Goal: Transaction & Acquisition: Purchase product/service

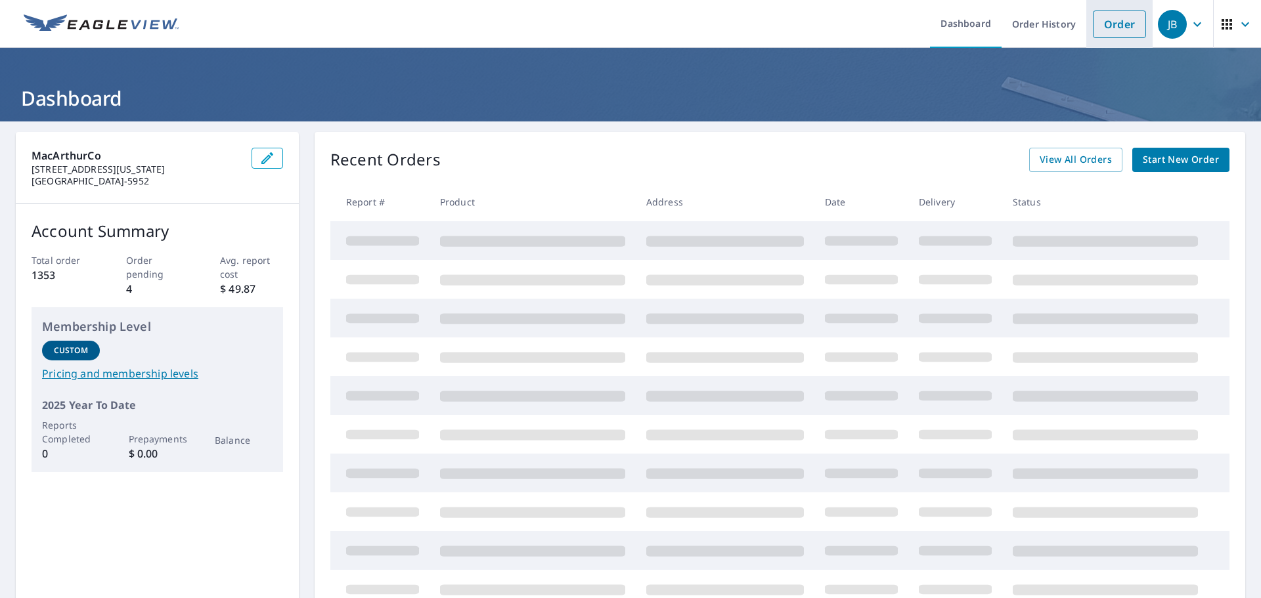
click at [1108, 23] on link "Order" at bounding box center [1119, 25] width 53 height 28
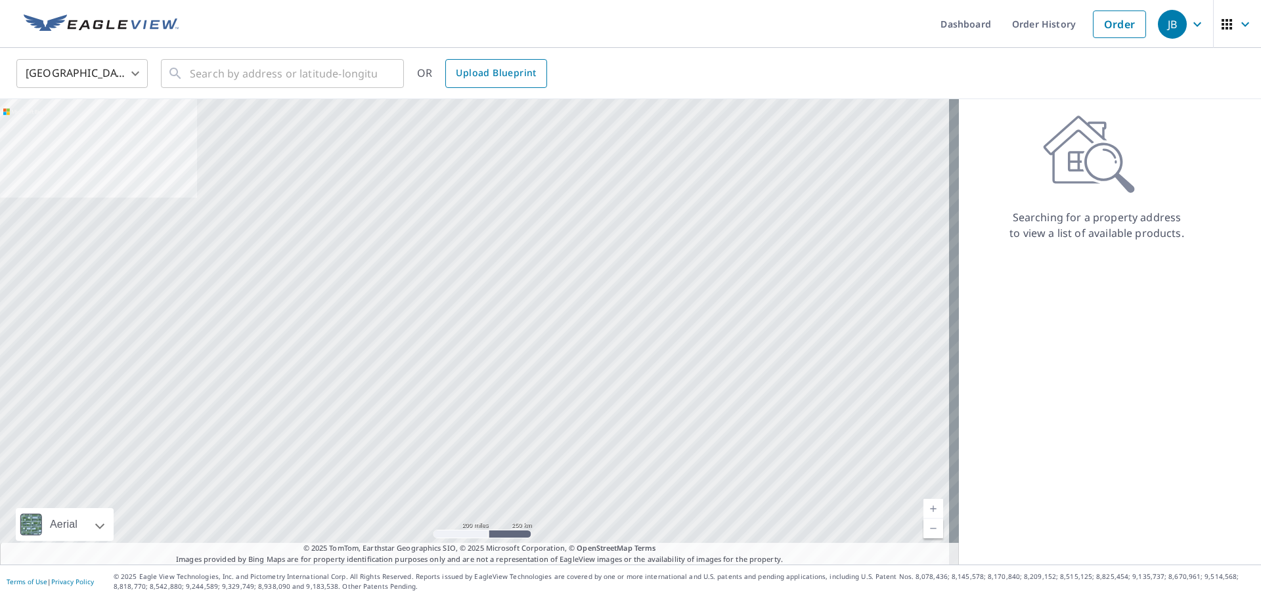
click at [510, 64] on link "Upload Blueprint" at bounding box center [495, 73] width 101 height 29
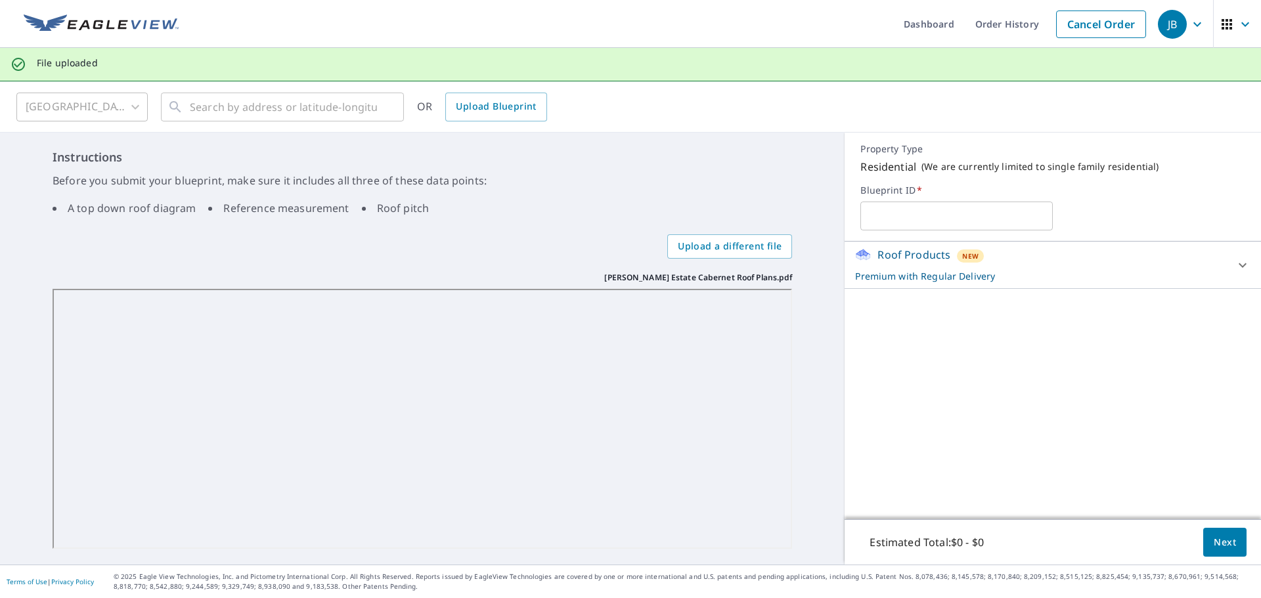
click at [922, 219] on input "text" at bounding box center [956, 216] width 192 height 37
type input "c"
type input "C"
click at [970, 214] on input "Tri Cities Roofing" at bounding box center [956, 216] width 192 height 37
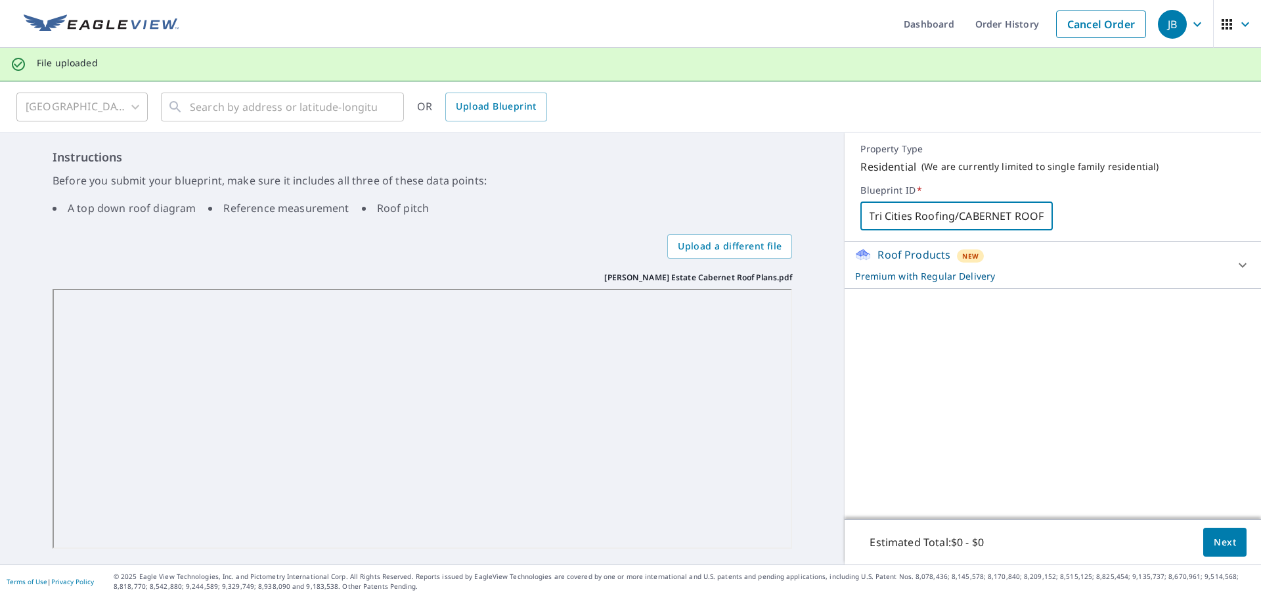
type input "Tri Cities Roofing/CABERNET ROOF"
click at [1064, 272] on p "Premium with Regular Delivery" at bounding box center [1041, 276] width 372 height 14
click at [1226, 545] on button "Next" at bounding box center [1224, 543] width 43 height 30
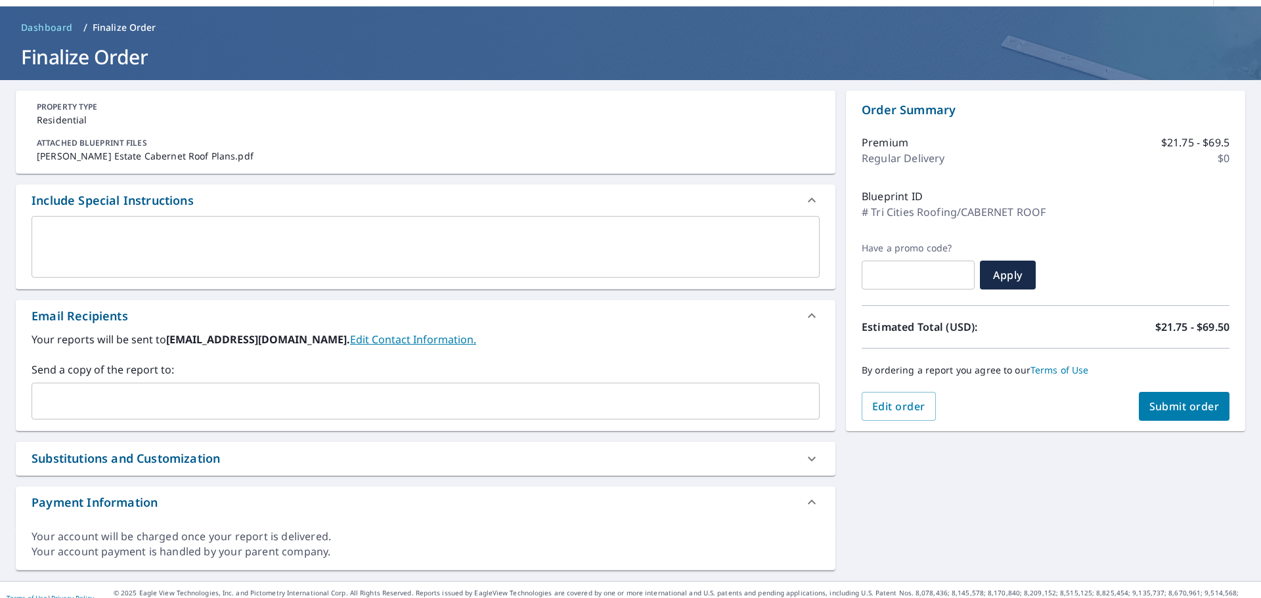
scroll to position [58, 0]
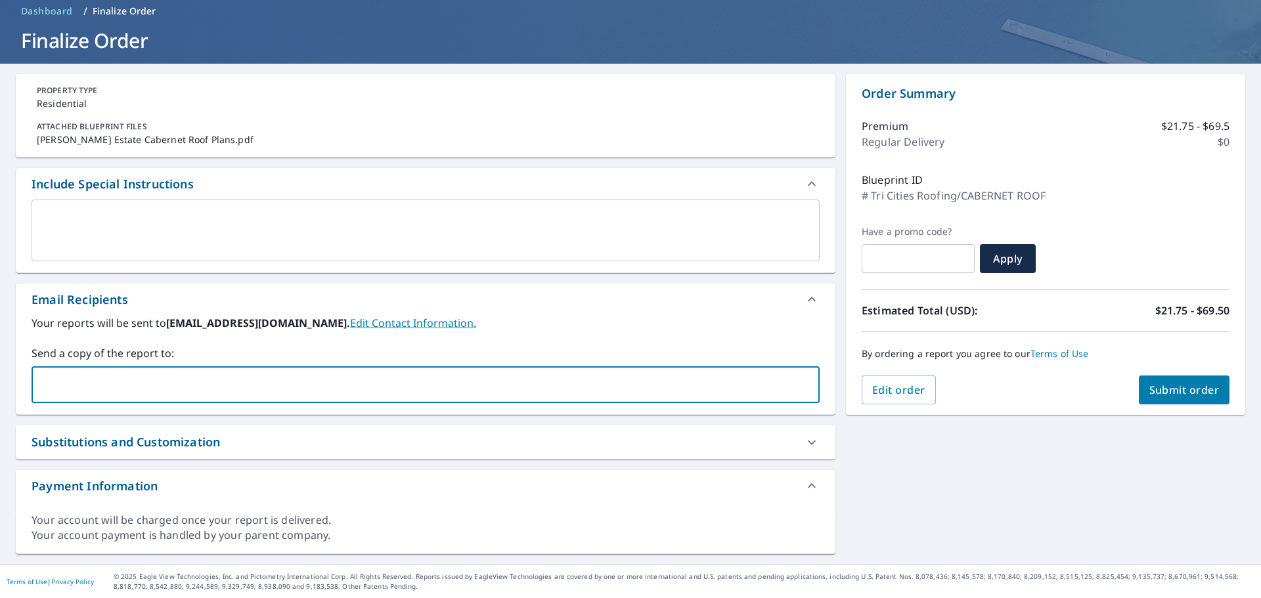
click at [169, 386] on input "text" at bounding box center [415, 384] width 756 height 25
type input "[EMAIL_ADDRESS][DOMAIN_NAME]"
checkbox input "true"
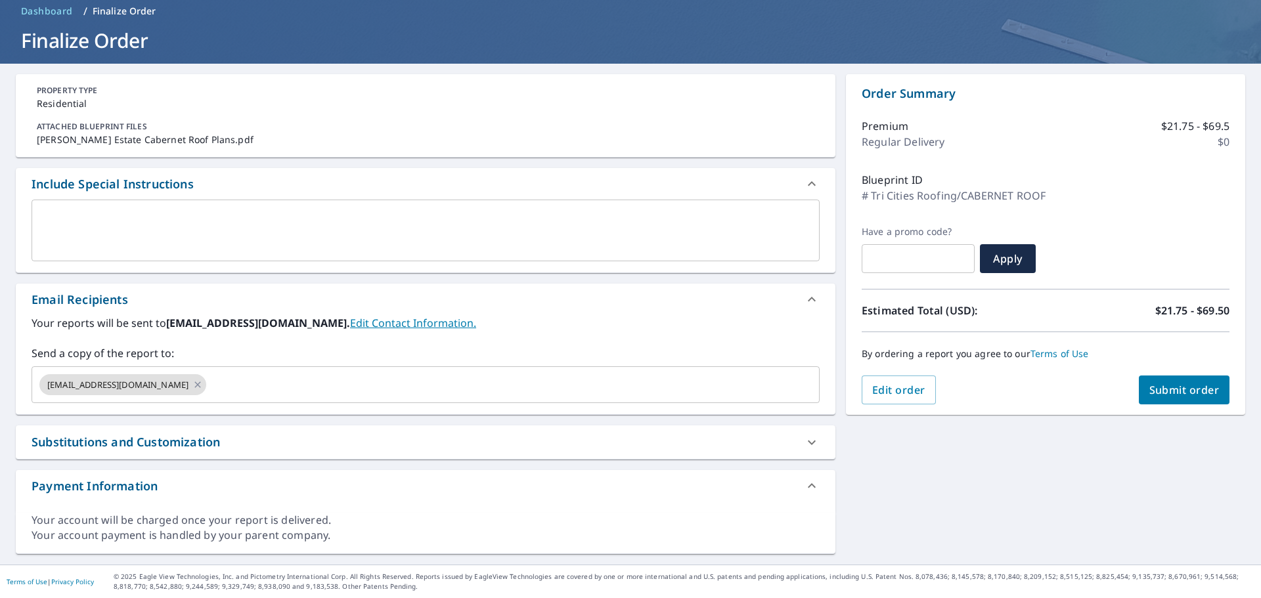
click at [243, 414] on div "Email Recipients Your reports will be sent to [EMAIL_ADDRESS][DOMAIN_NAME]. Edi…" at bounding box center [425, 349] width 819 height 131
click at [234, 386] on input "text" at bounding box center [501, 384] width 586 height 25
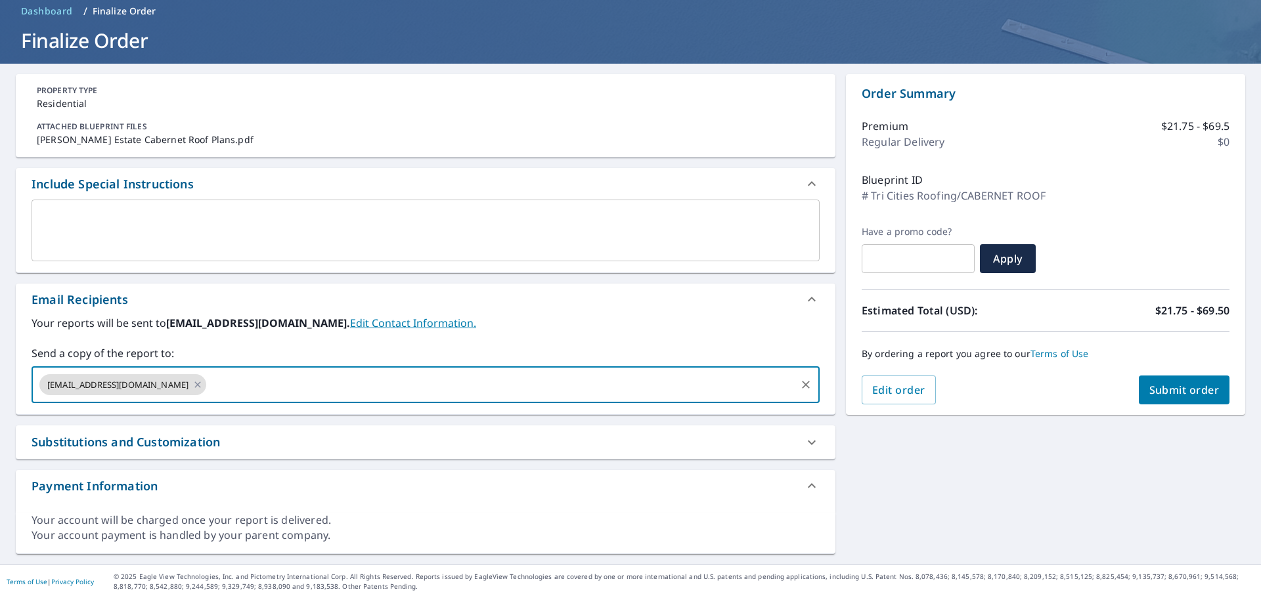
type input "[EMAIL_ADDRESS][DOMAIN_NAME]"
checkbox input "true"
click at [336, 424] on div "PROPERTY TYPE Residential ATTACHED BLUEPRINT FILES [PERSON_NAME] Estate Caberne…" at bounding box center [425, 314] width 819 height 480
click at [379, 378] on input "text" at bounding box center [586, 384] width 415 height 25
type input "[EMAIL_ADDRESS][DOMAIN_NAME]"
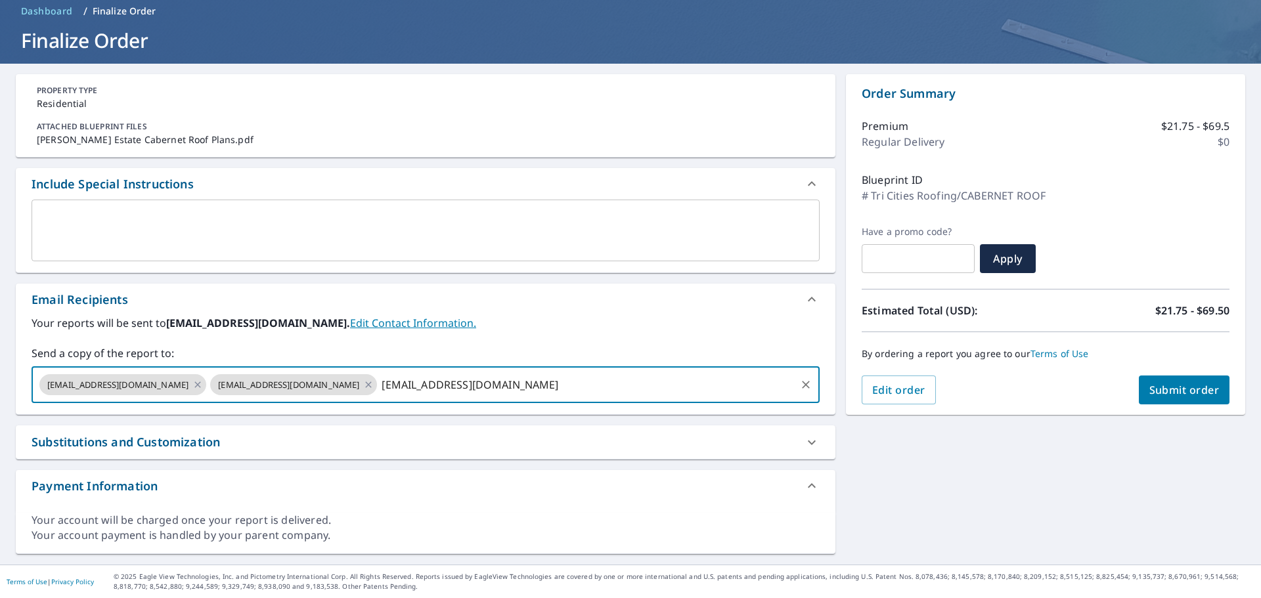
checkbox input "true"
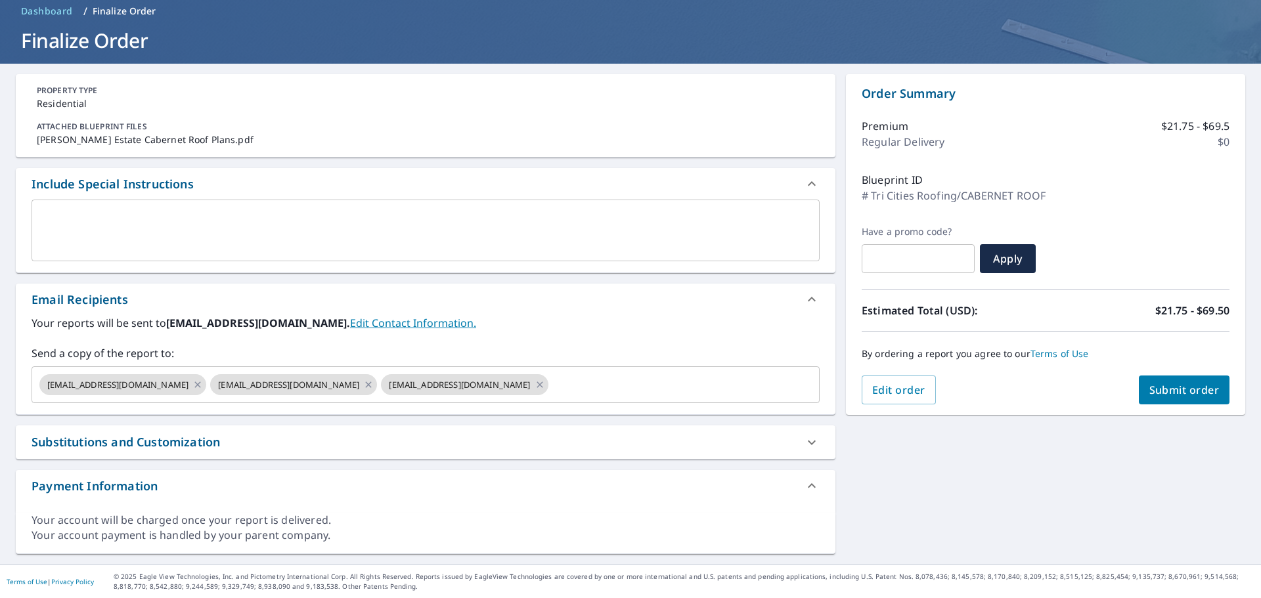
click at [456, 421] on div "PROPERTY TYPE Residential ATTACHED BLUEPRINT FILES [PERSON_NAME] Estate Caberne…" at bounding box center [425, 314] width 819 height 480
drag, startPoint x: 492, startPoint y: 390, endPoint x: 503, endPoint y: 378, distance: 16.3
click at [550, 390] on input "text" at bounding box center [672, 384] width 244 height 25
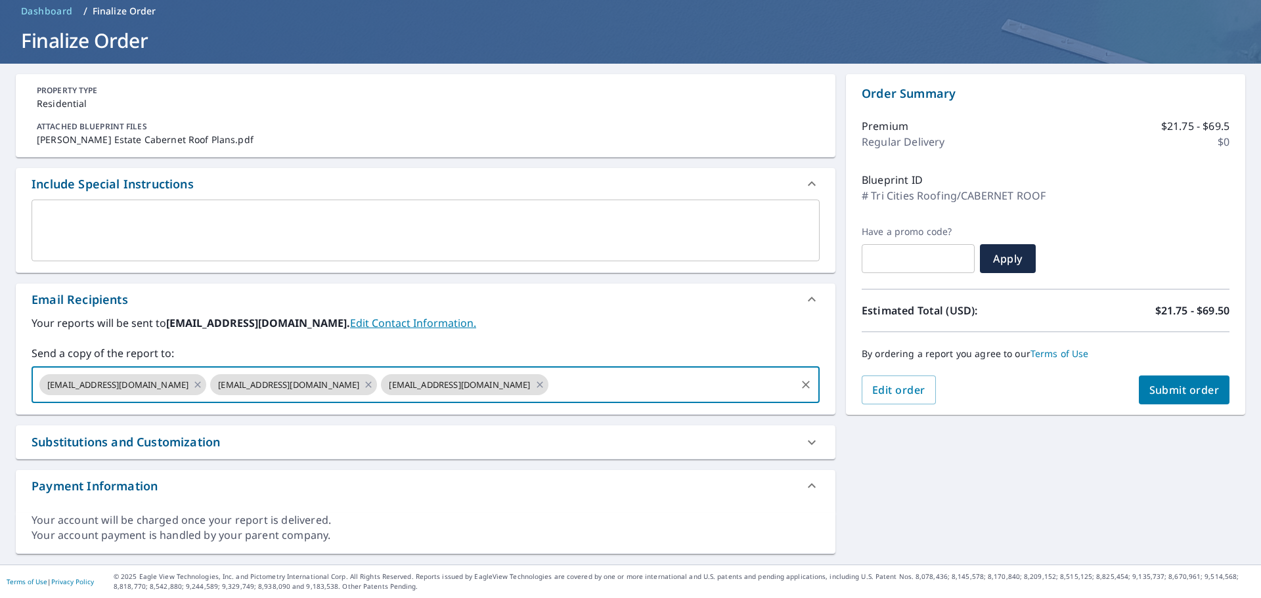
type input "[EMAIL_ADDRESS][DOMAIN_NAME]"
click at [591, 420] on div "PROPERTY TYPE Residential ATTACHED BLUEPRINT FILES [PERSON_NAME] Estate Caberne…" at bounding box center [425, 314] width 819 height 480
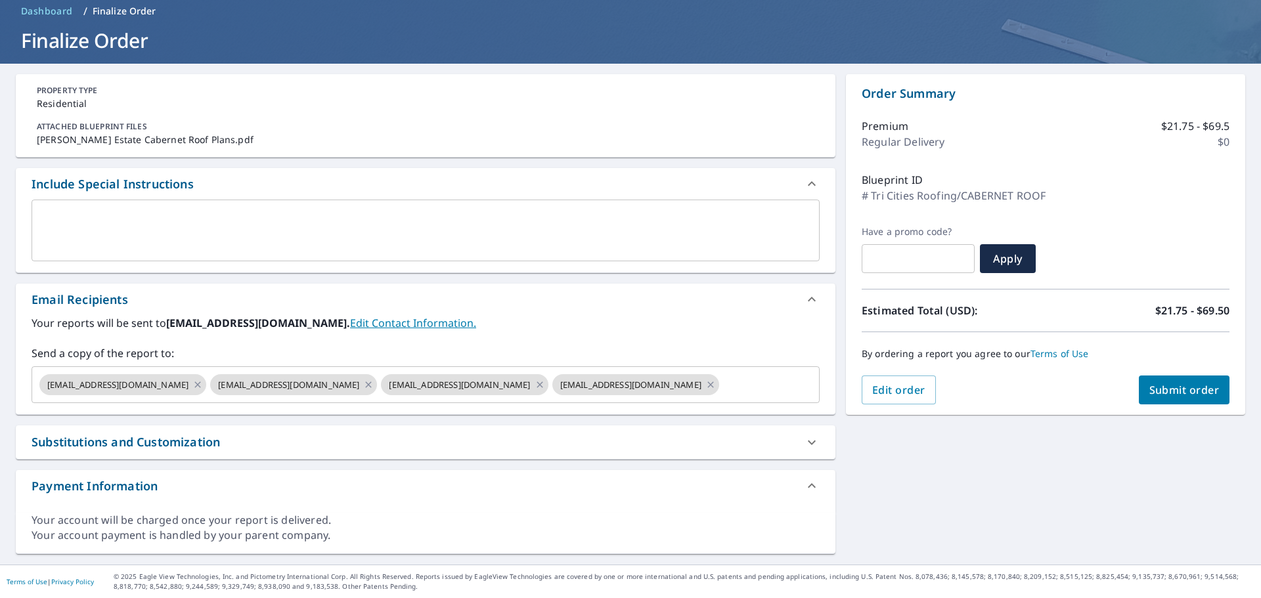
scroll to position [0, 0]
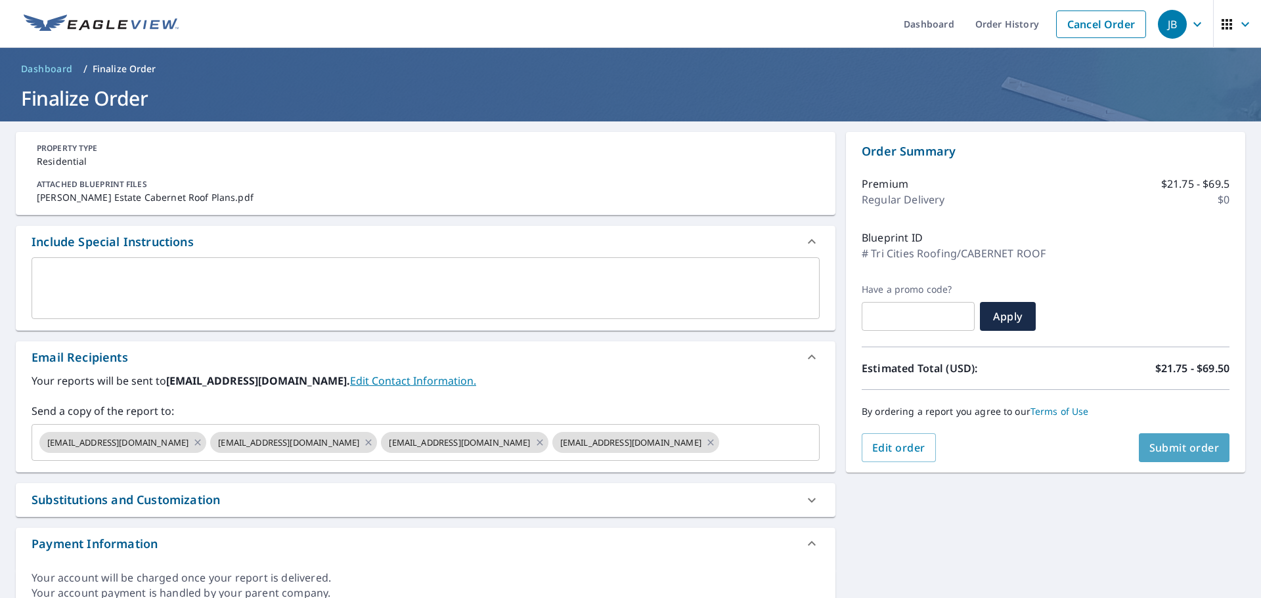
click at [1168, 447] on span "Submit order" at bounding box center [1184, 448] width 70 height 14
checkbox input "true"
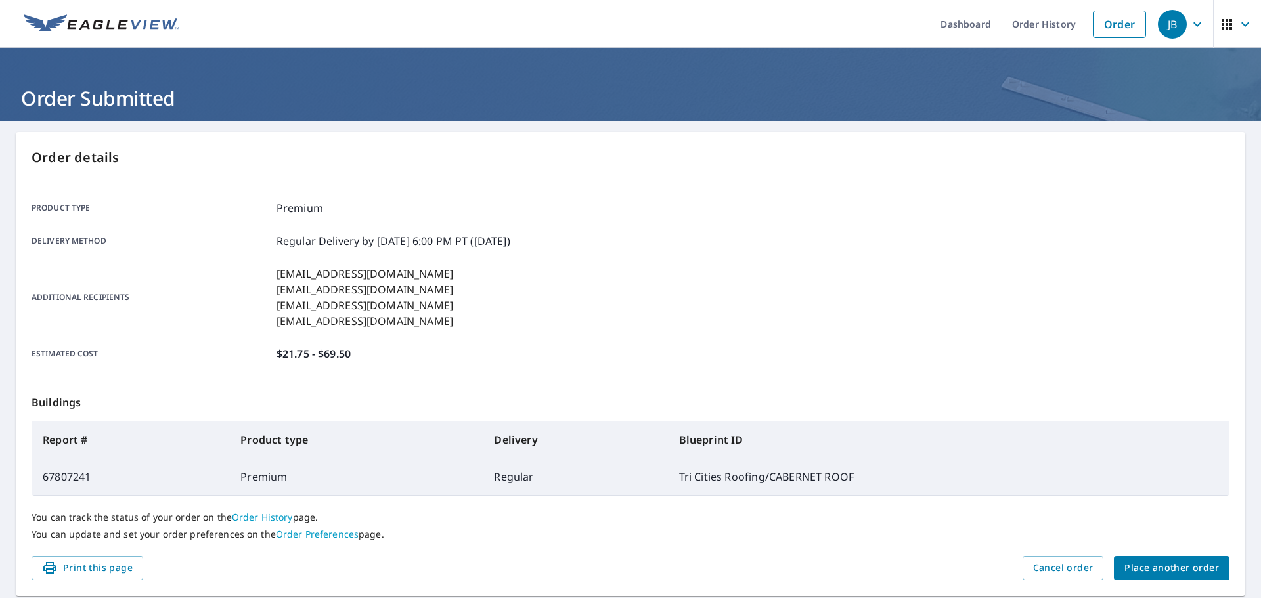
click at [1202, 576] on button "Place another order" at bounding box center [1172, 568] width 116 height 24
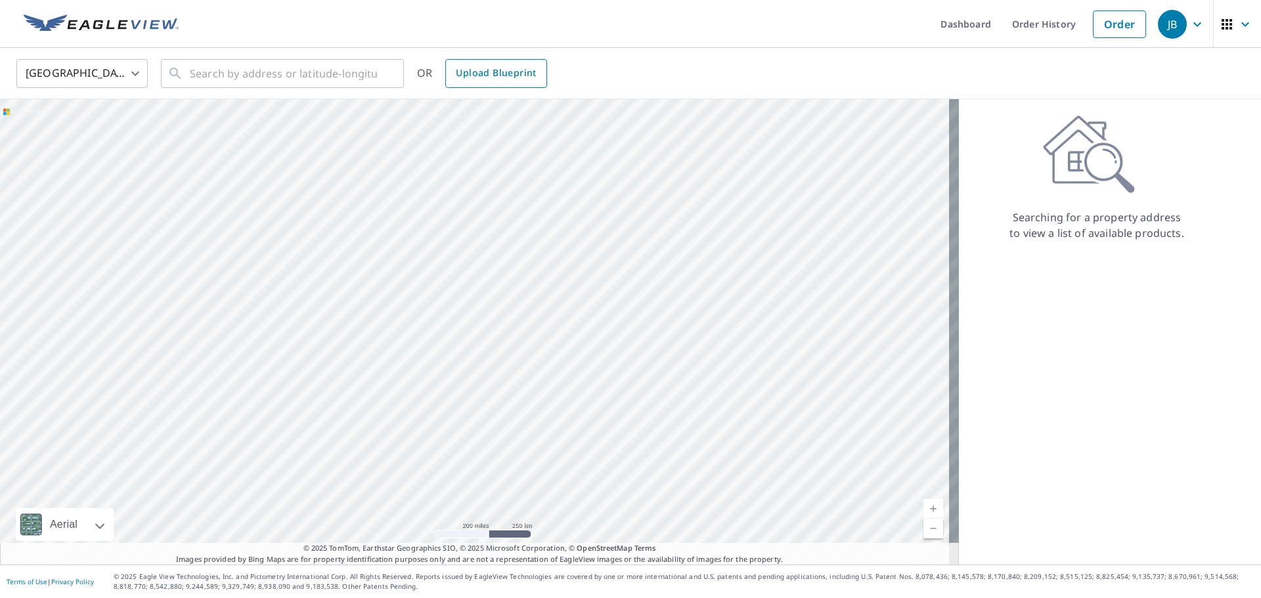
click at [498, 84] on link "Upload Blueprint" at bounding box center [495, 73] width 101 height 29
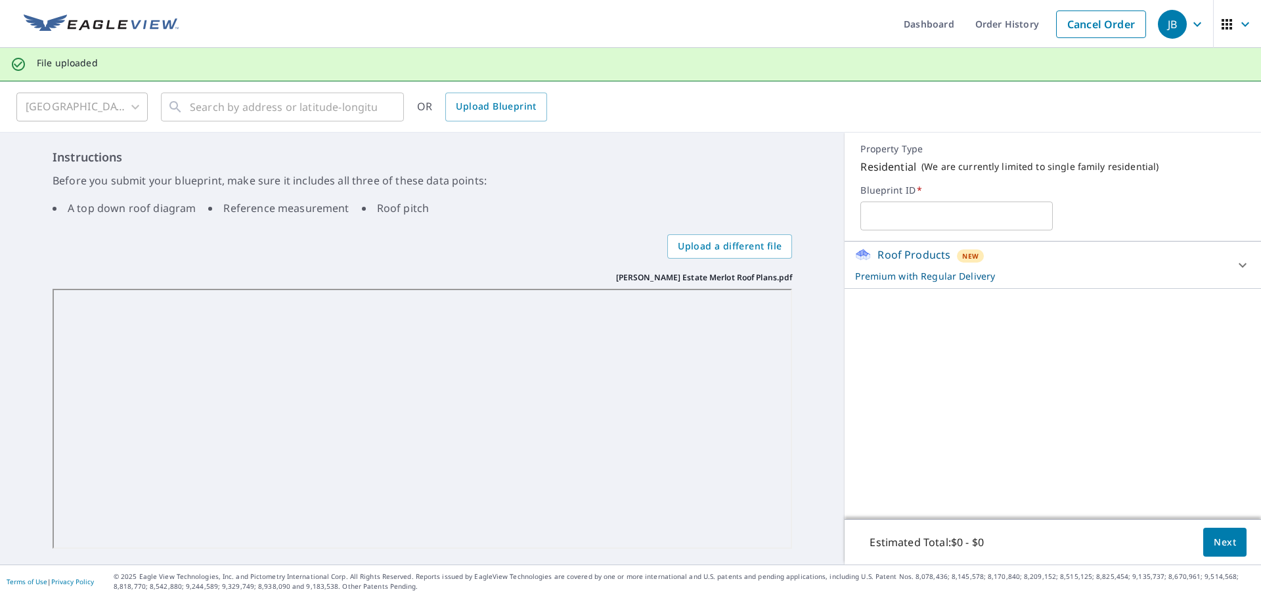
click at [913, 214] on input "text" at bounding box center [956, 216] width 192 height 37
type input "Tri Cities Roofing/MERLOT ROOF"
click at [1210, 264] on div "Roof Products New Premium with Regular Delivery" at bounding box center [1041, 265] width 372 height 36
click at [1219, 537] on span "Next" at bounding box center [1224, 542] width 22 height 16
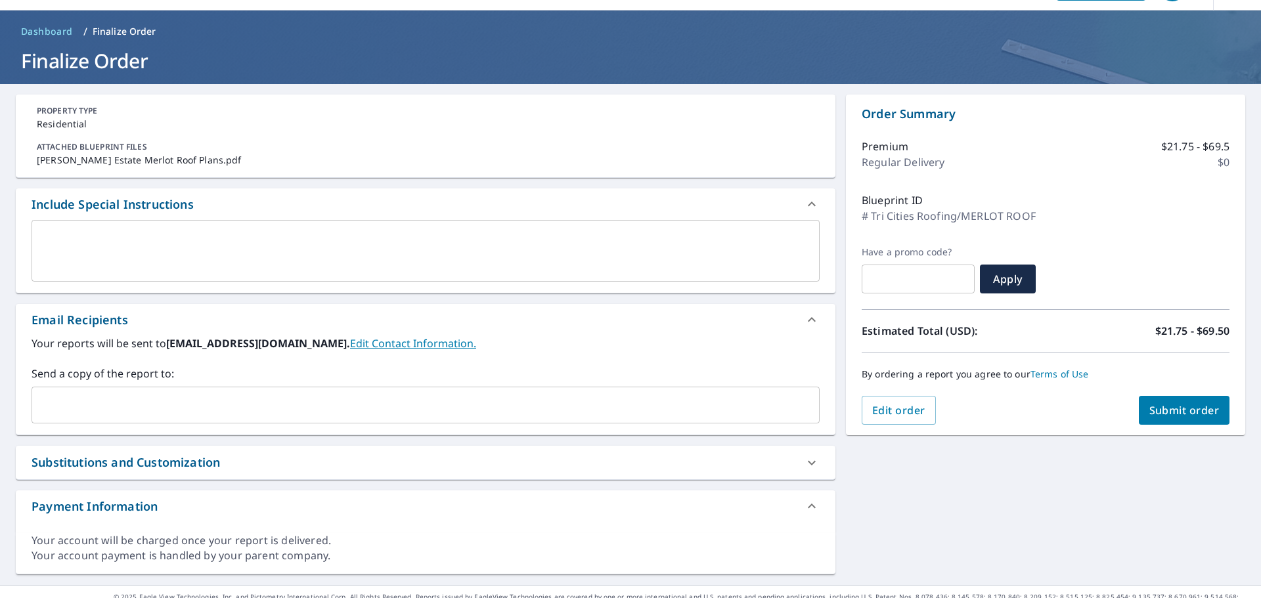
scroll to position [58, 0]
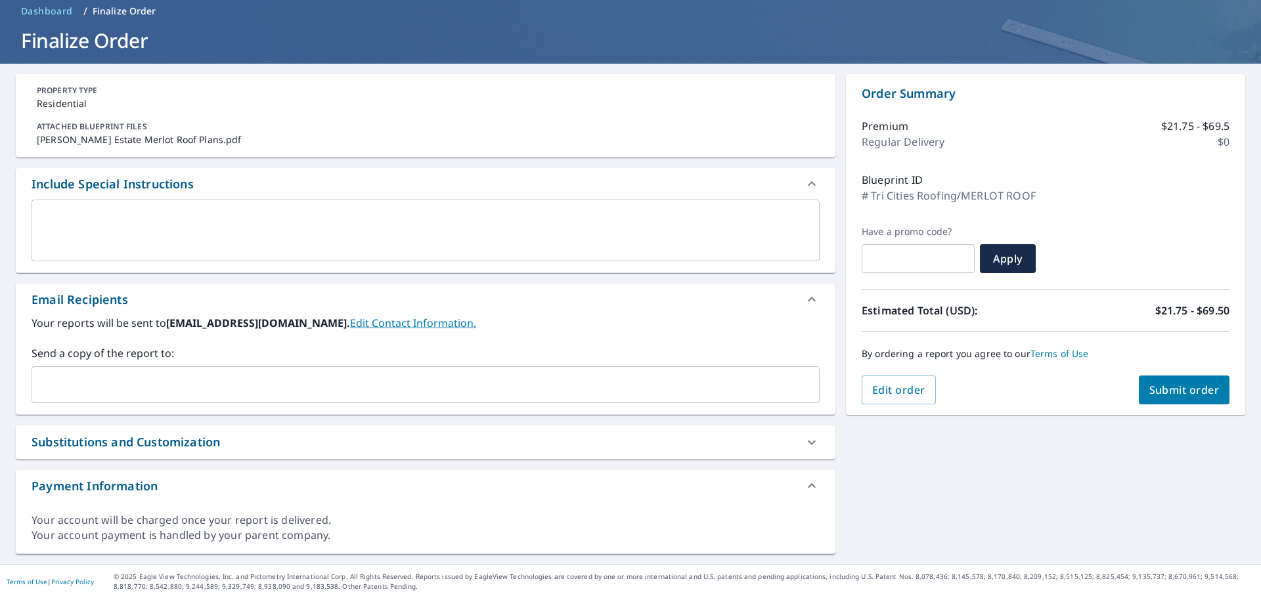
click at [334, 389] on input "text" at bounding box center [415, 384] width 756 height 25
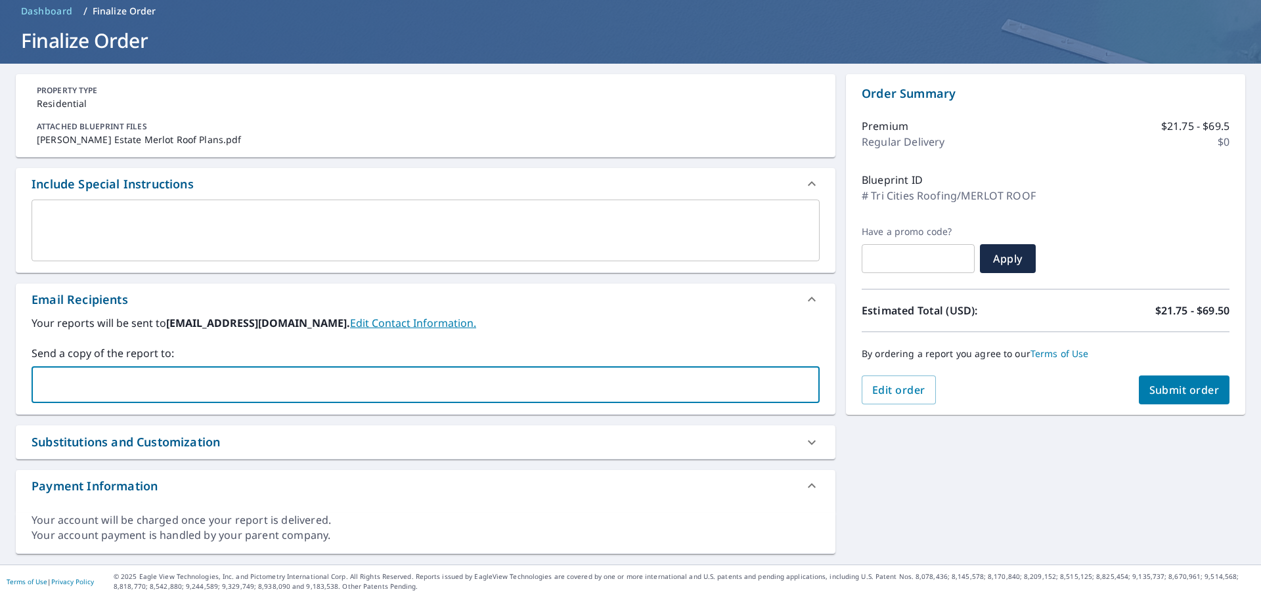
type input "[EMAIL_ADDRESS][DOMAIN_NAME]"
click at [228, 388] on input "[EMAIL_ADDRESS][DOMAIN_NAME]" at bounding box center [415, 384] width 756 height 25
checkbox input "true"
click at [240, 418] on div "PROPERTY TYPE Residential ATTACHED BLUEPRINT FILES [PERSON_NAME] Estate Merlot …" at bounding box center [425, 314] width 819 height 480
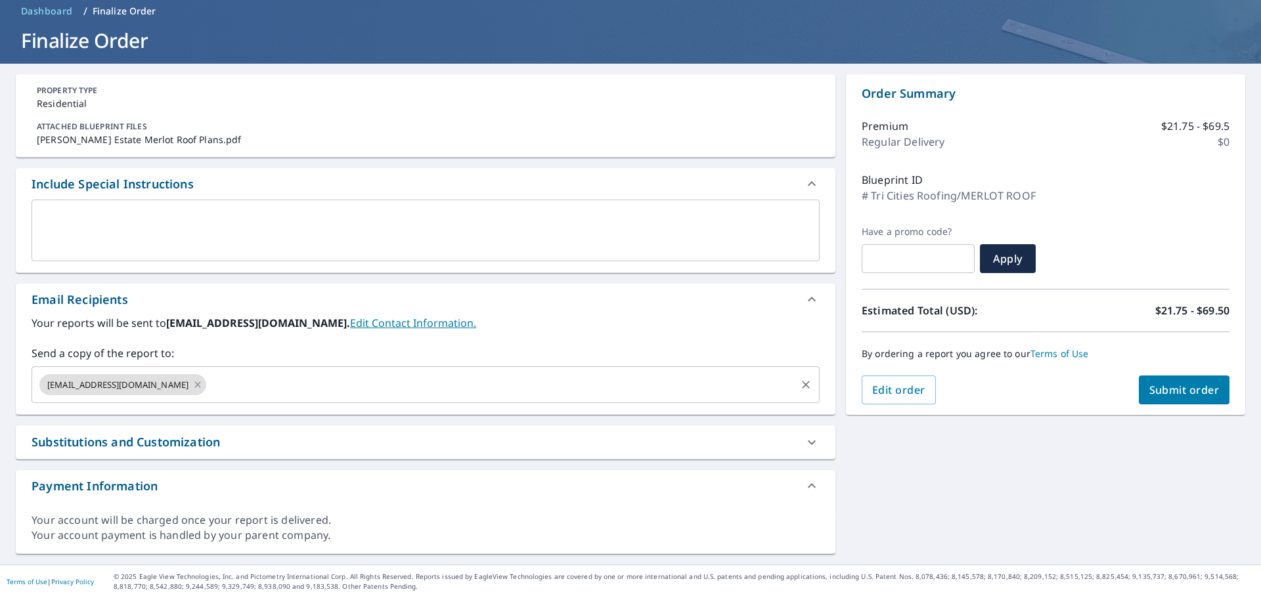
click at [227, 377] on input "text" at bounding box center [501, 384] width 586 height 25
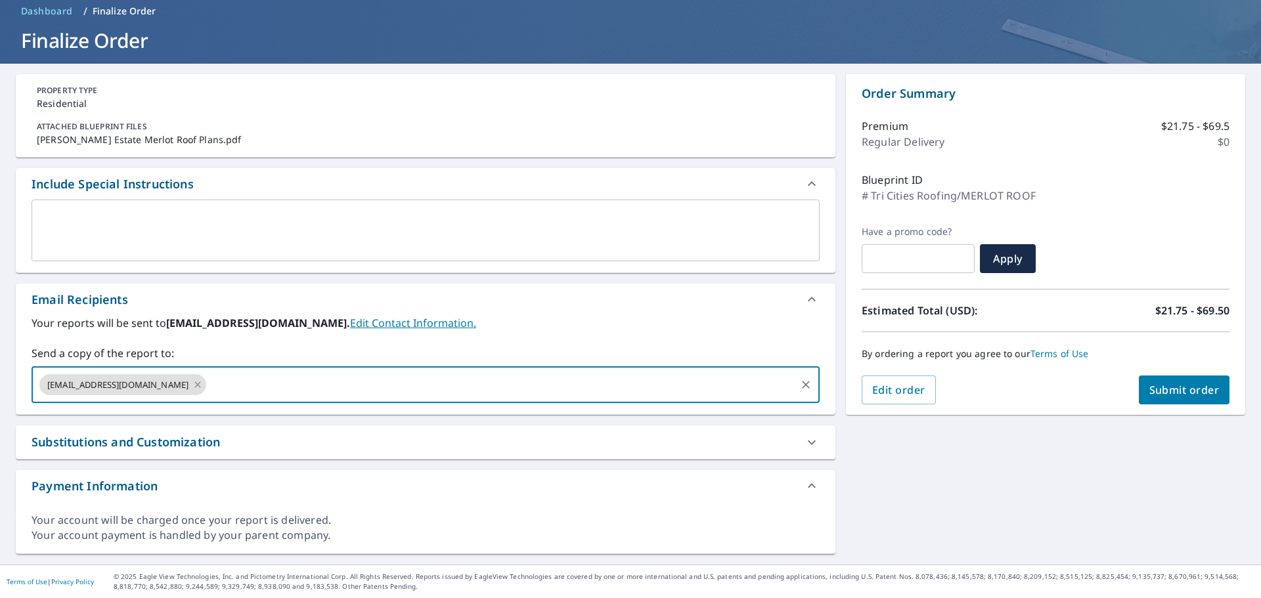
type input "[EMAIL_ADDRESS][DOMAIN_NAME]"
checkbox input "true"
click at [305, 417] on div "PROPERTY TYPE Residential ATTACHED BLUEPRINT FILES [PERSON_NAME] Estate Merlot …" at bounding box center [425, 314] width 819 height 480
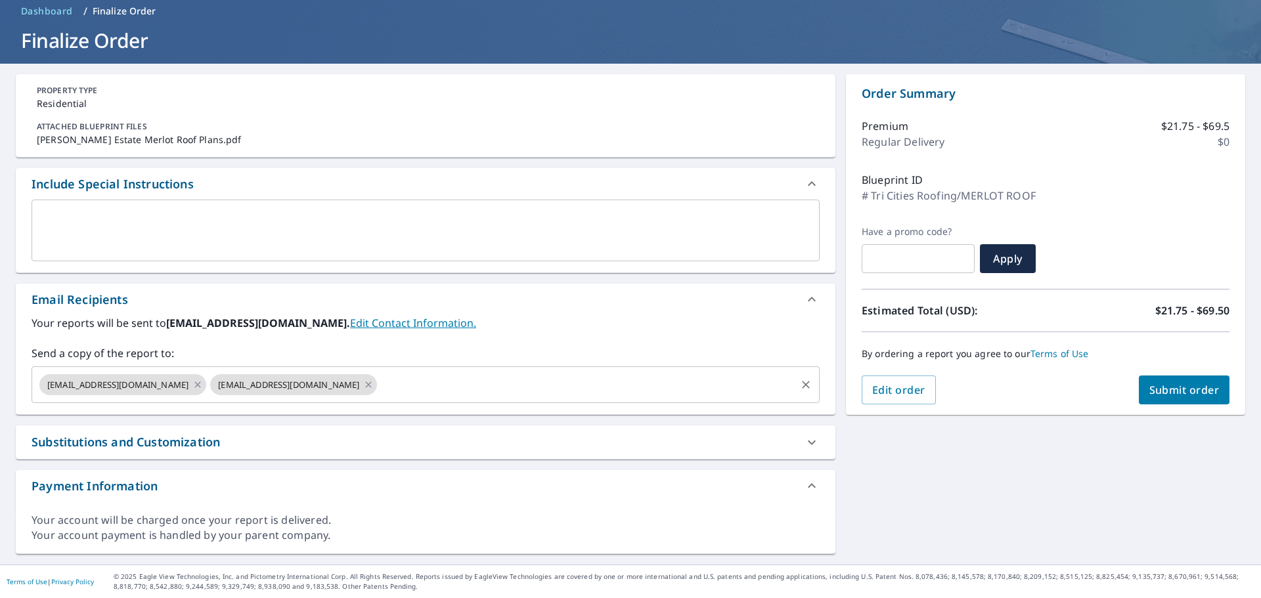
click at [379, 389] on input "text" at bounding box center [586, 384] width 415 height 25
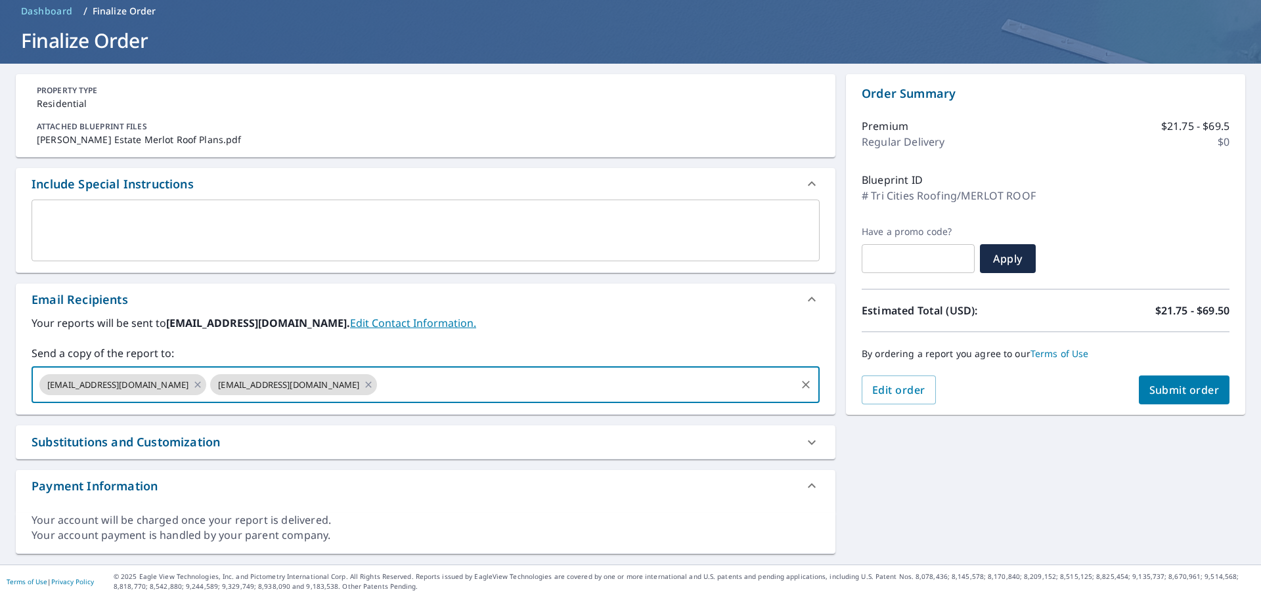
type input "[EMAIL_ADDRESS][DOMAIN_NAME]"
checkbox input "true"
click at [383, 415] on div "PROPERTY TYPE Residential ATTACHED BLUEPRINT FILES [PERSON_NAME] Estate Merlot …" at bounding box center [425, 314] width 819 height 480
click at [550, 383] on input "text" at bounding box center [672, 384] width 244 height 25
type input "[EMAIL_ADDRESS][DOMAIN_NAME]"
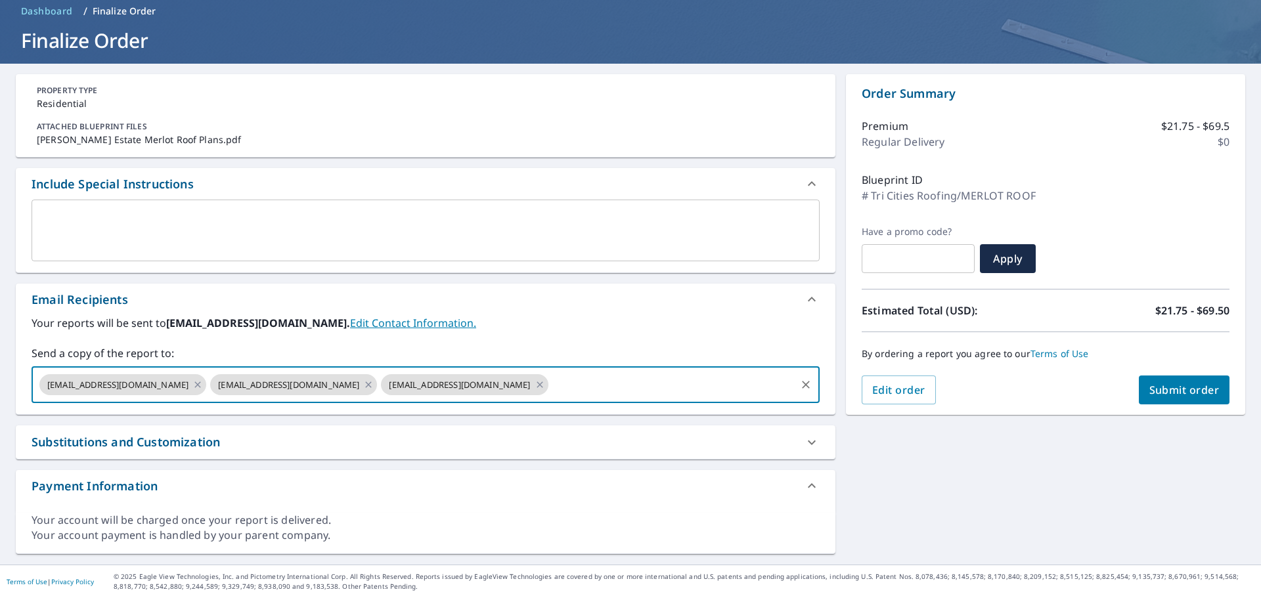
click at [571, 417] on div "PROPERTY TYPE Residential ATTACHED BLUEPRINT FILES [PERSON_NAME] Estate Merlot …" at bounding box center [425, 314] width 819 height 480
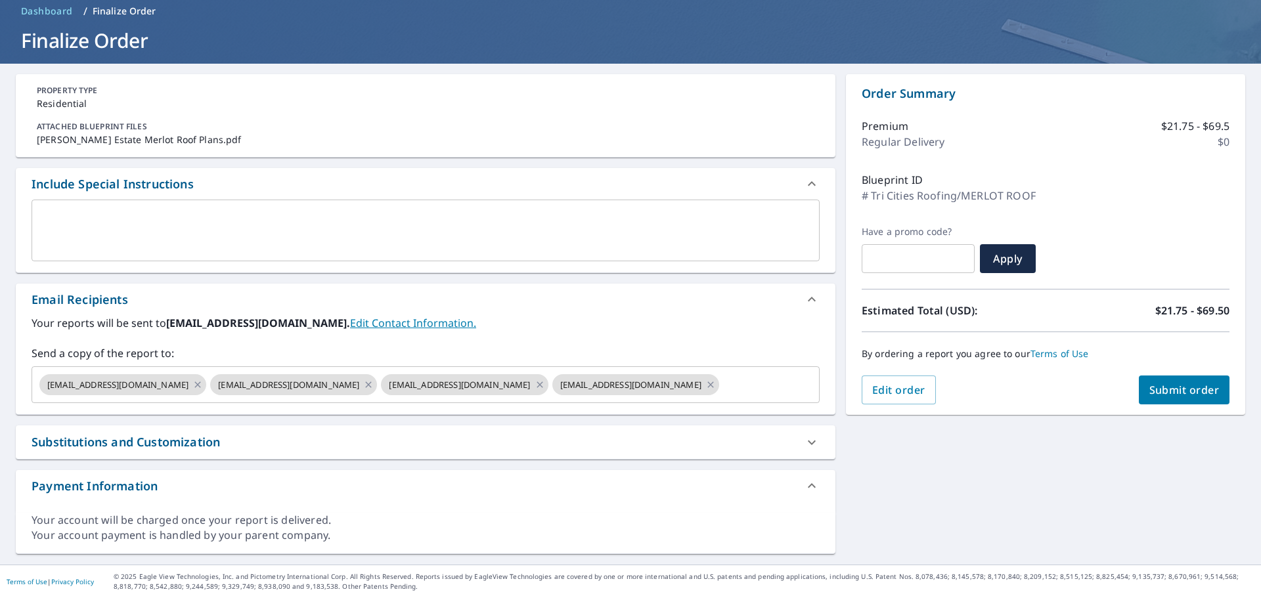
click at [1156, 395] on span "Submit order" at bounding box center [1184, 390] width 70 height 14
checkbox input "true"
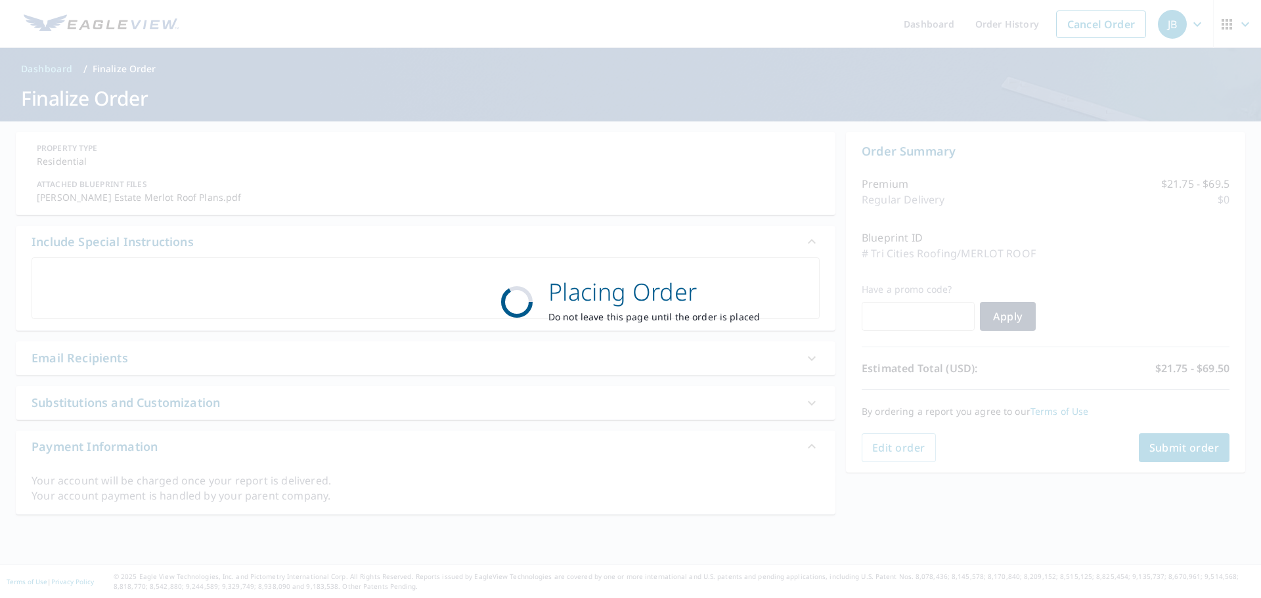
scroll to position [0, 0]
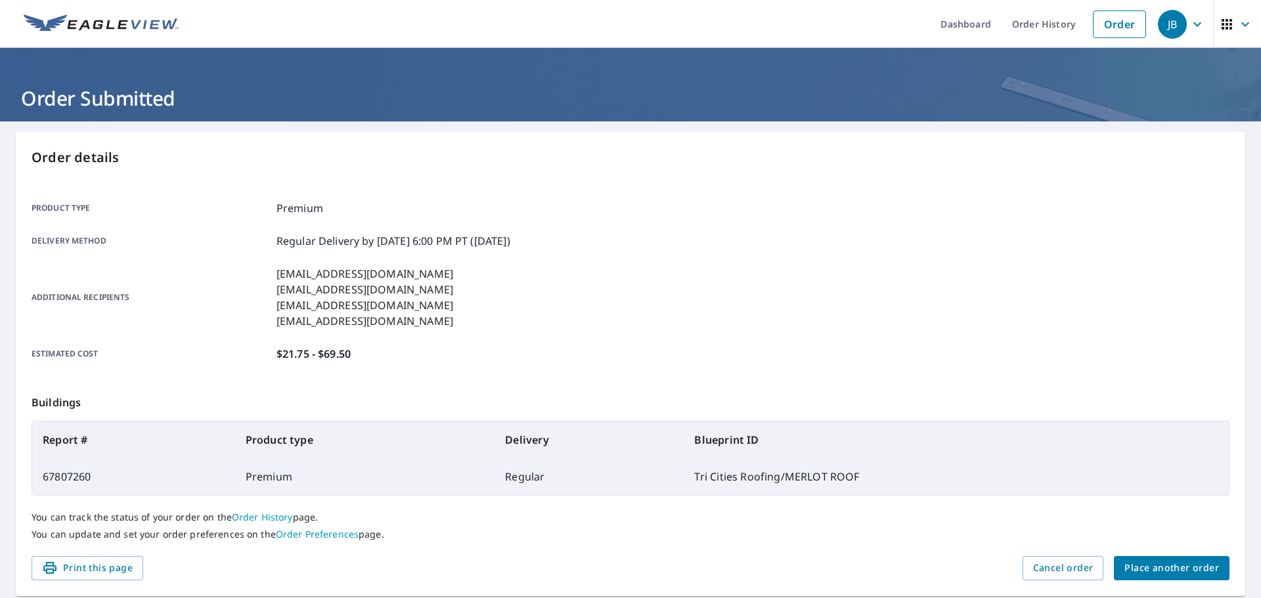
click at [906, 245] on div "Product type Premium Delivery method Regular Delivery by [DATE] 6:00 PM PT ([DA…" at bounding box center [631, 281] width 1198 height 196
click at [336, 295] on p "[EMAIL_ADDRESS][DOMAIN_NAME]" at bounding box center [364, 290] width 177 height 16
click at [1023, 17] on link "Order History" at bounding box center [1043, 24] width 85 height 48
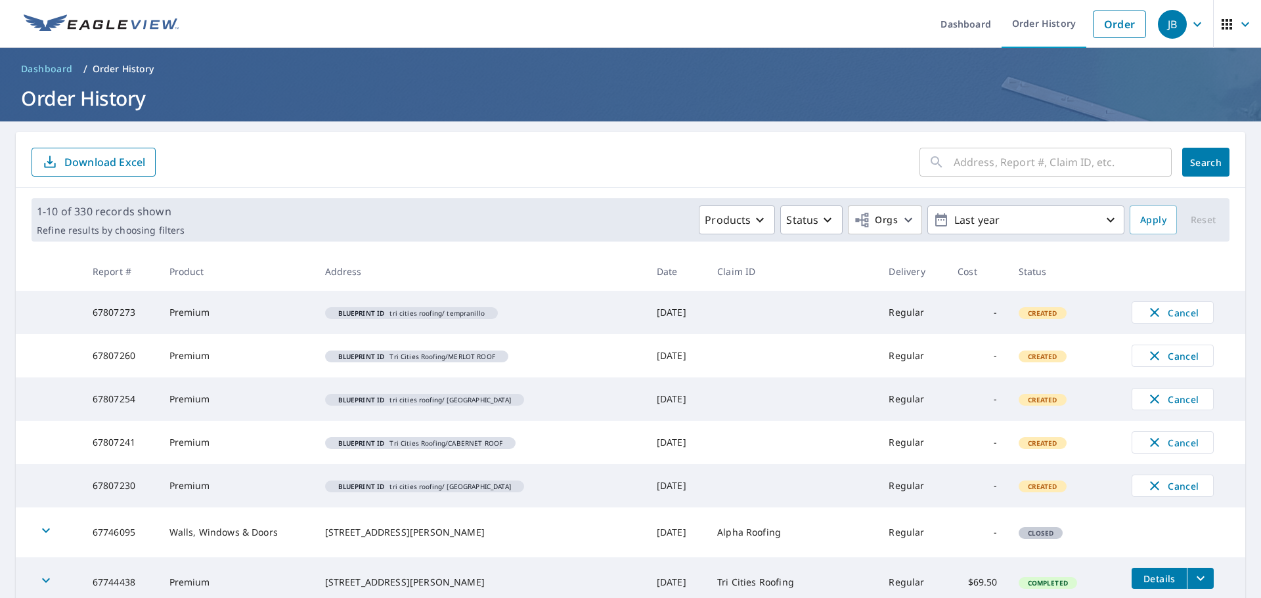
click at [425, 170] on form "​ Search Download Excel" at bounding box center [631, 162] width 1198 height 29
